Goal: Information Seeking & Learning: Learn about a topic

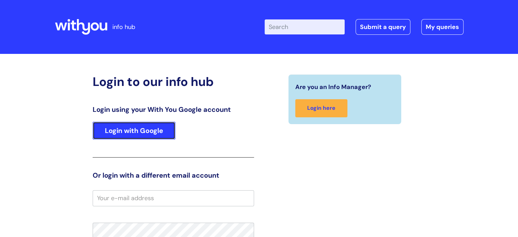
click at [161, 136] on link "Login with Google" at bounding box center [134, 131] width 83 height 18
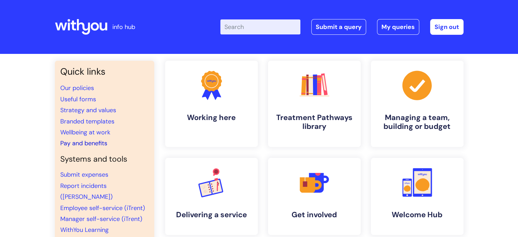
click at [105, 144] on link "Pay and benefits" at bounding box center [83, 143] width 47 height 8
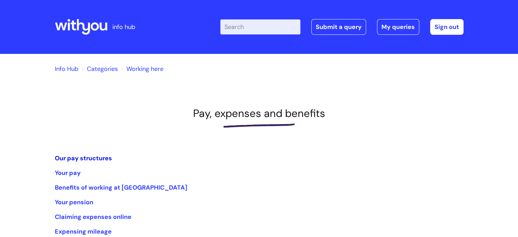
click at [105, 159] on link "Our pay structures" at bounding box center [83, 158] width 57 height 8
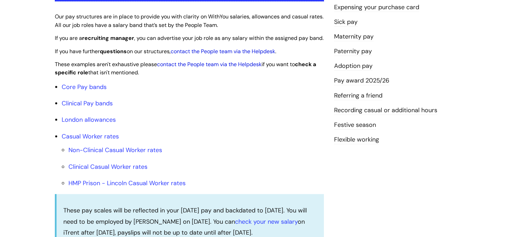
scroll to position [179, 0]
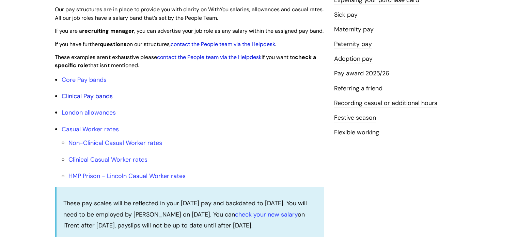
click at [112, 100] on link "Clinical Pay bands" at bounding box center [87, 96] width 51 height 8
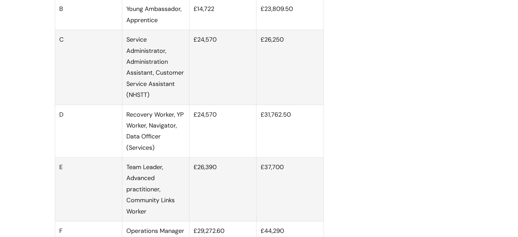
scroll to position [436, 0]
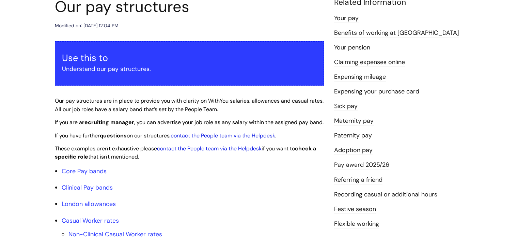
scroll to position [123, 0]
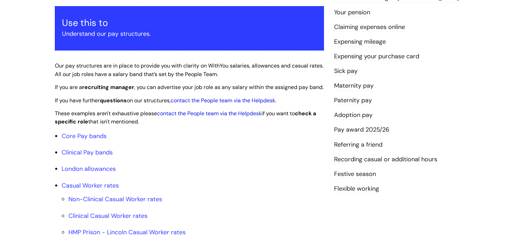
click at [346, 73] on link "Sick pay" at bounding box center [345, 71] width 23 height 9
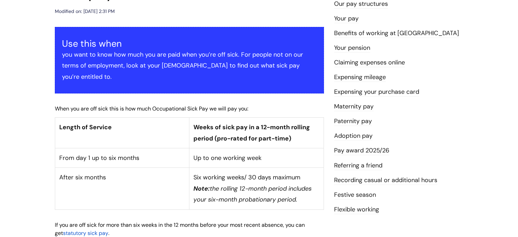
scroll to position [98, 0]
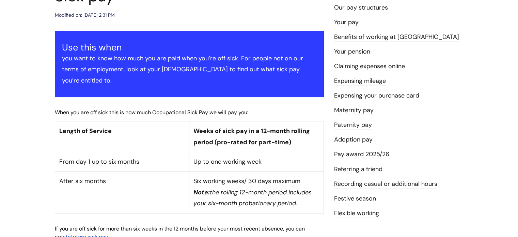
click at [379, 154] on link "Pay award 2025/26" at bounding box center [361, 154] width 55 height 9
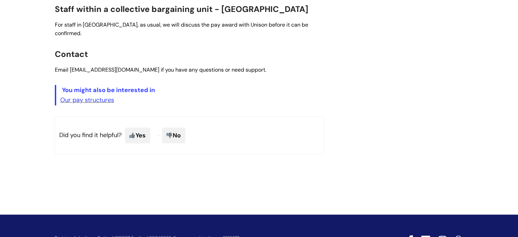
scroll to position [345, 0]
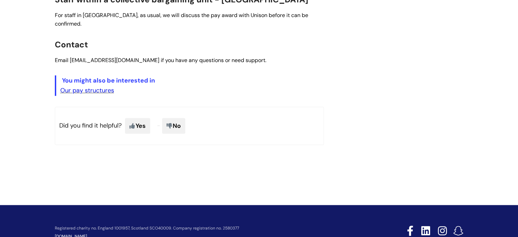
click at [87, 86] on link "Our pay structures" at bounding box center [87, 90] width 54 height 8
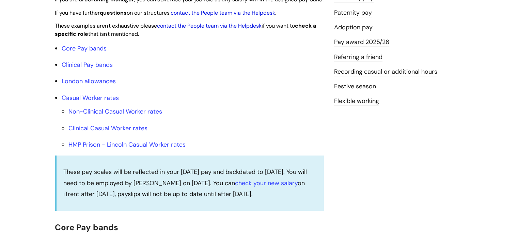
scroll to position [214, 0]
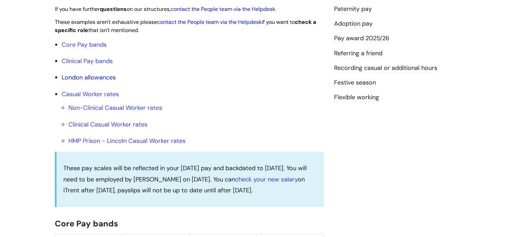
click at [97, 81] on link "London allowances" at bounding box center [89, 77] width 54 height 8
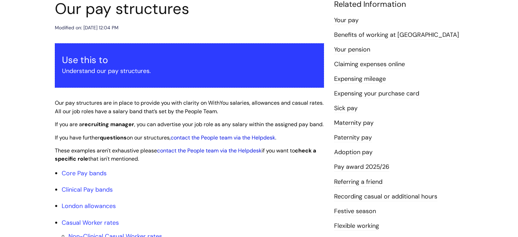
scroll to position [89, 0]
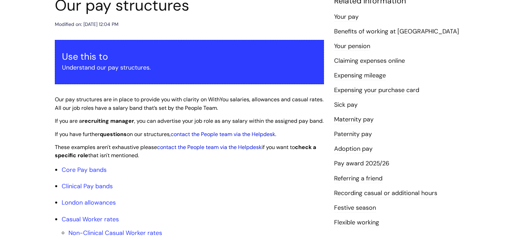
click at [353, 17] on link "Your pay" at bounding box center [346, 17] width 25 height 9
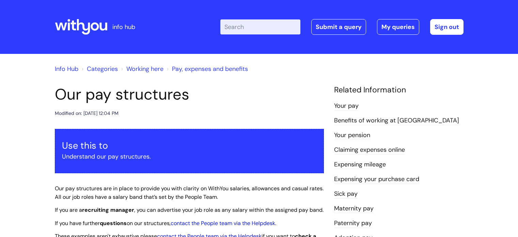
scroll to position [90, 0]
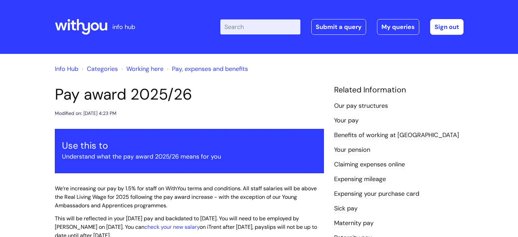
scroll to position [345, 0]
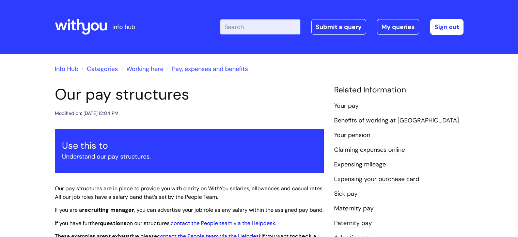
scroll to position [91, 0]
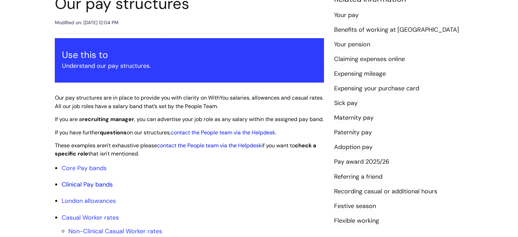
click at [88, 188] on link "Clinical Pay bands" at bounding box center [87, 184] width 51 height 8
